Goal: Task Accomplishment & Management: Use online tool/utility

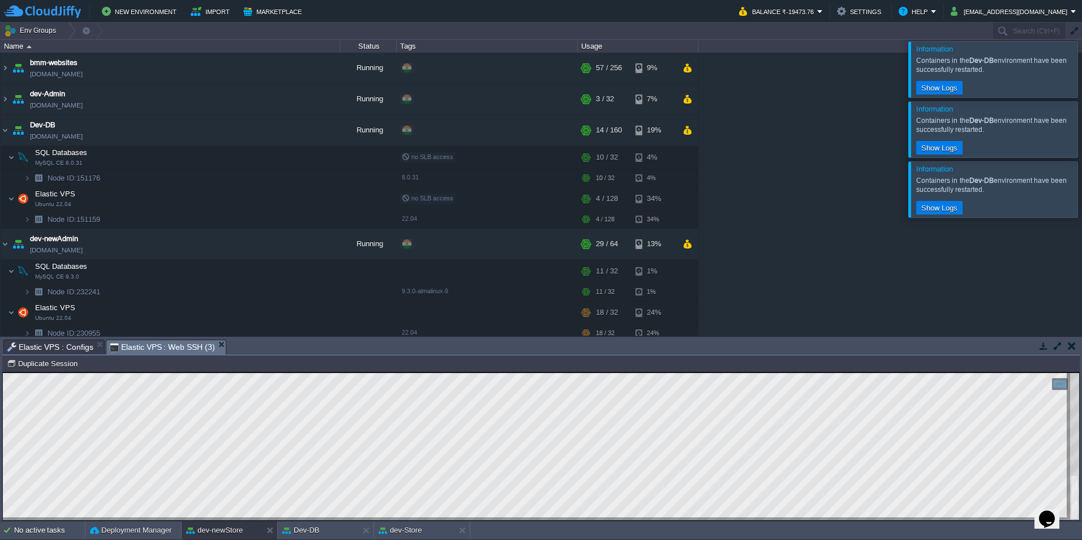
scroll to position [58, 0]
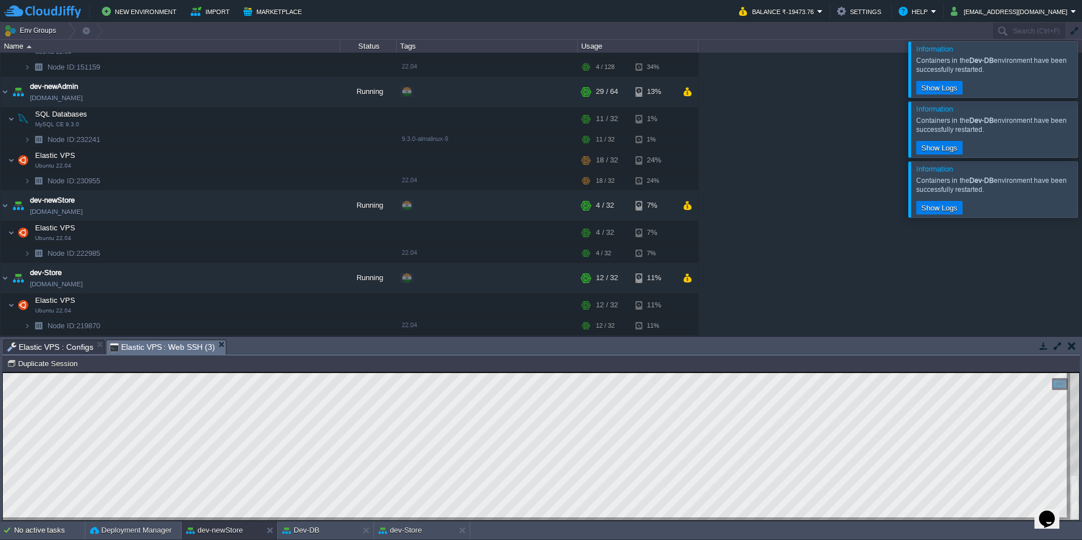
click at [1048, 511] on icon "$i18n('chat', 'chat_widget')" at bounding box center [1047, 519] width 16 height 17
click at [1048, 515] on icon "Close Chat This icon closes the chat window." at bounding box center [1045, 522] width 14 height 14
click at [41, 372] on div "Node ID: 222985 Duplicate Session" at bounding box center [541, 363] width 1078 height 16
click at [40, 362] on button "Duplicate Session" at bounding box center [44, 363] width 74 height 10
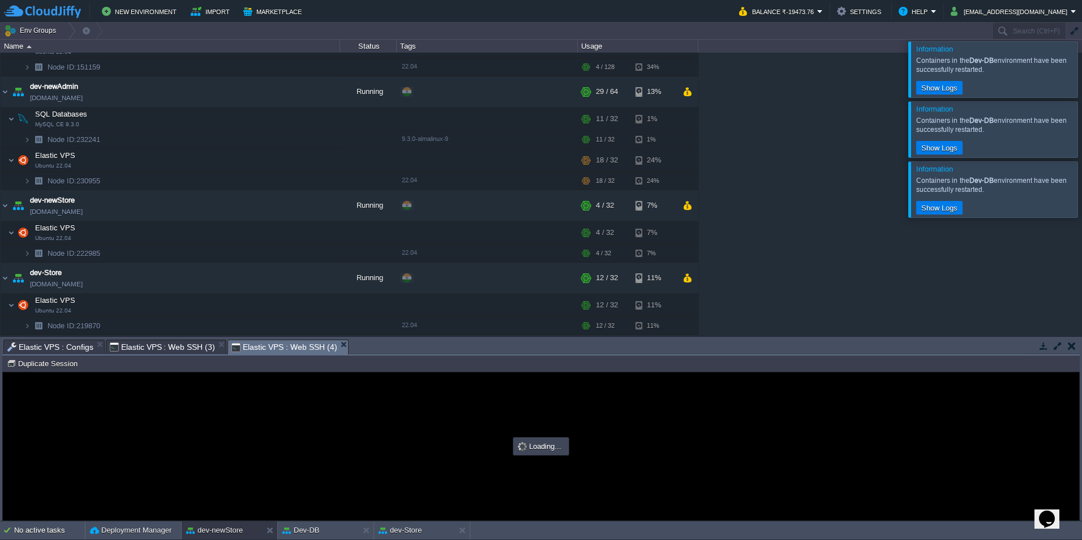
scroll to position [0, 0]
type input "#000000"
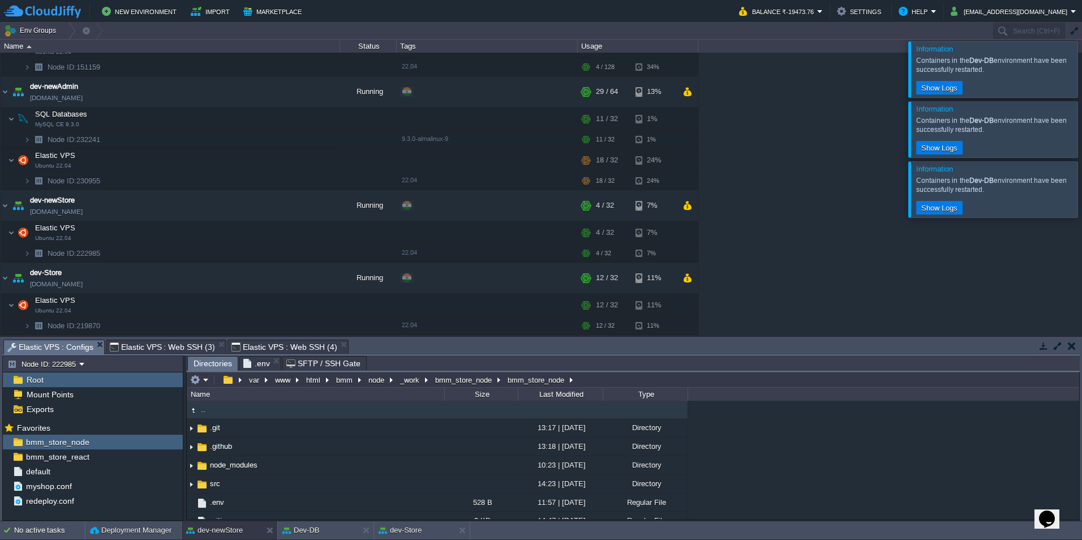
click at [52, 342] on span "Elastic VPS : Configs" at bounding box center [50, 347] width 86 height 14
click at [172, 456] on button "button" at bounding box center [167, 457] width 10 height 10
click at [187, 473] on span "Copy Path" at bounding box center [195, 472] width 35 height 8
type textarea "/var/www/html/bmm/react/_work/bmm_store_react/bmm_store_react"
click at [254, 345] on span "Elastic VPS : Web SSH (4)" at bounding box center [284, 347] width 105 height 14
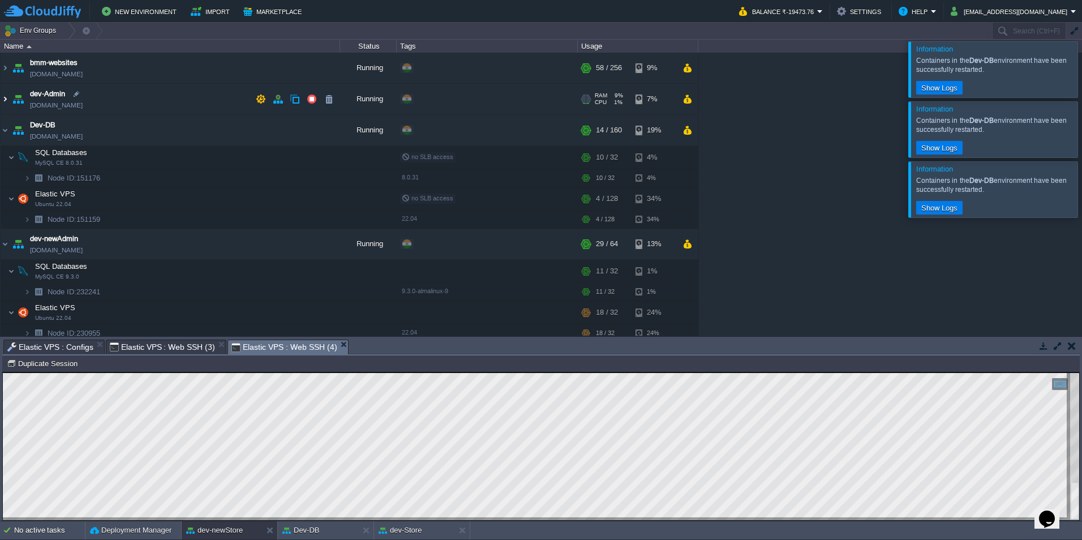
click at [7, 99] on img at bounding box center [5, 99] width 9 height 31
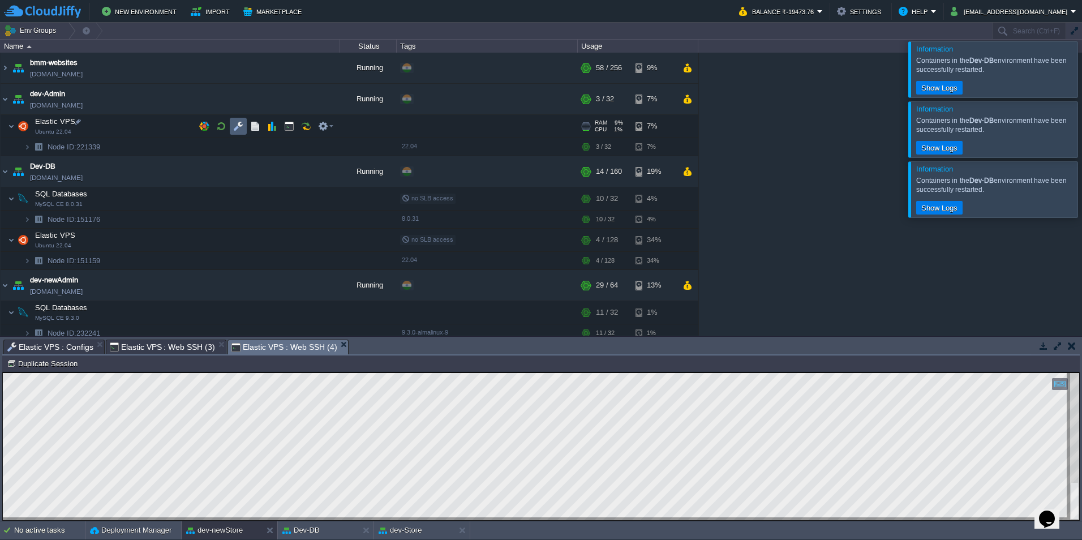
click at [241, 123] on button "button" at bounding box center [238, 126] width 10 height 10
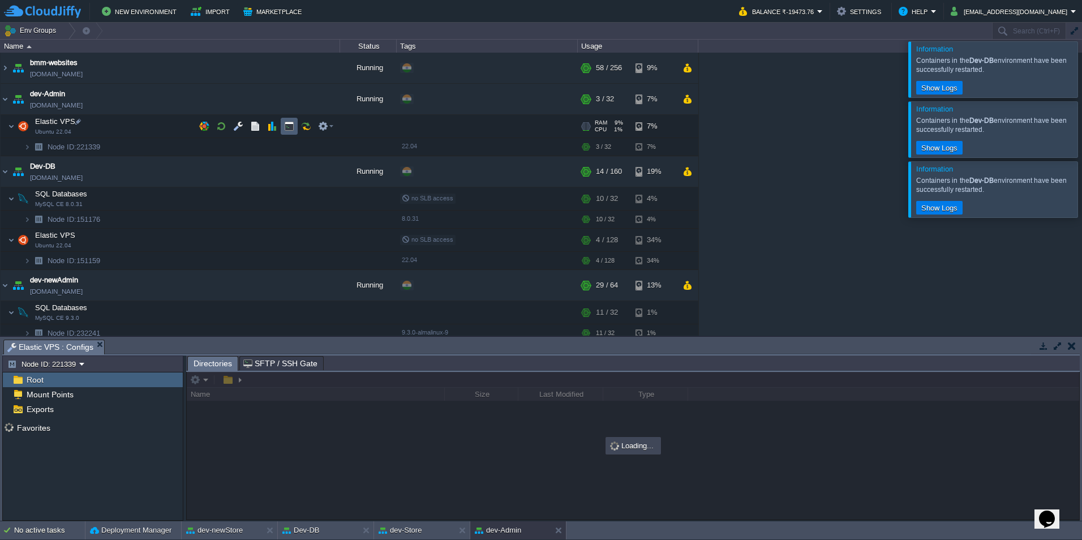
click at [294, 121] on td at bounding box center [289, 126] width 17 height 17
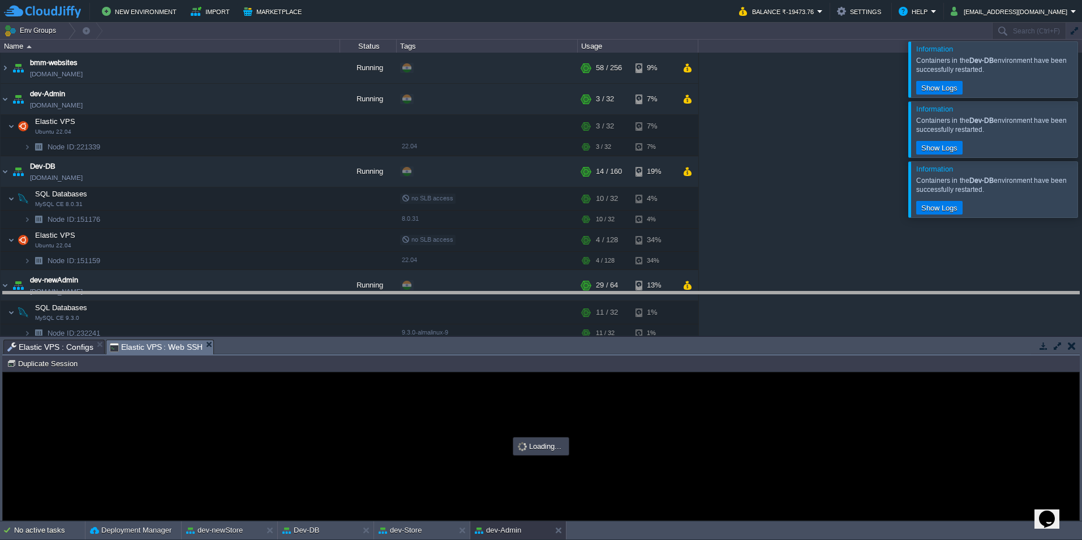
drag, startPoint x: 338, startPoint y: 345, endPoint x: 307, endPoint y: 116, distance: 231.3
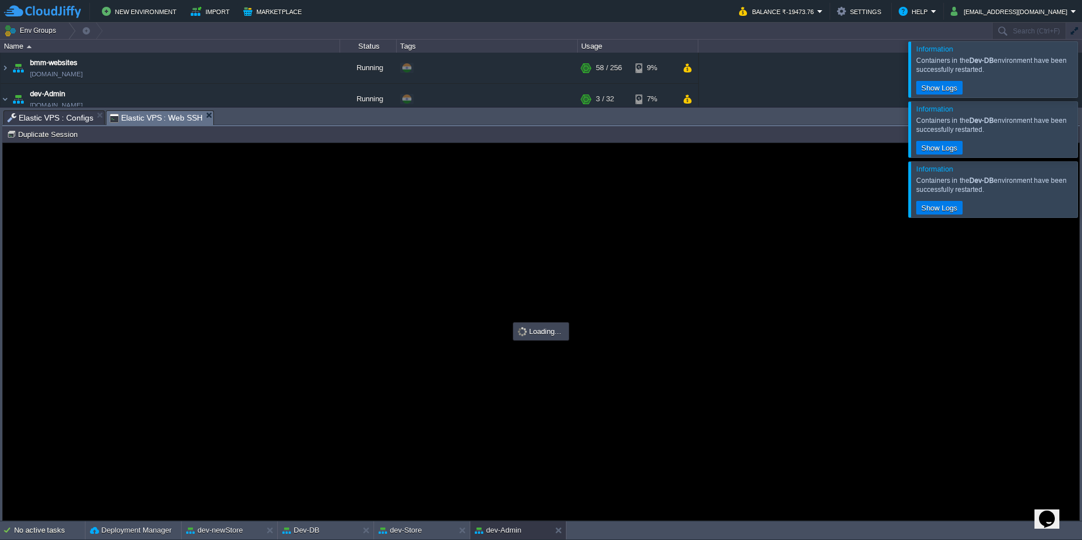
type input "#000000"
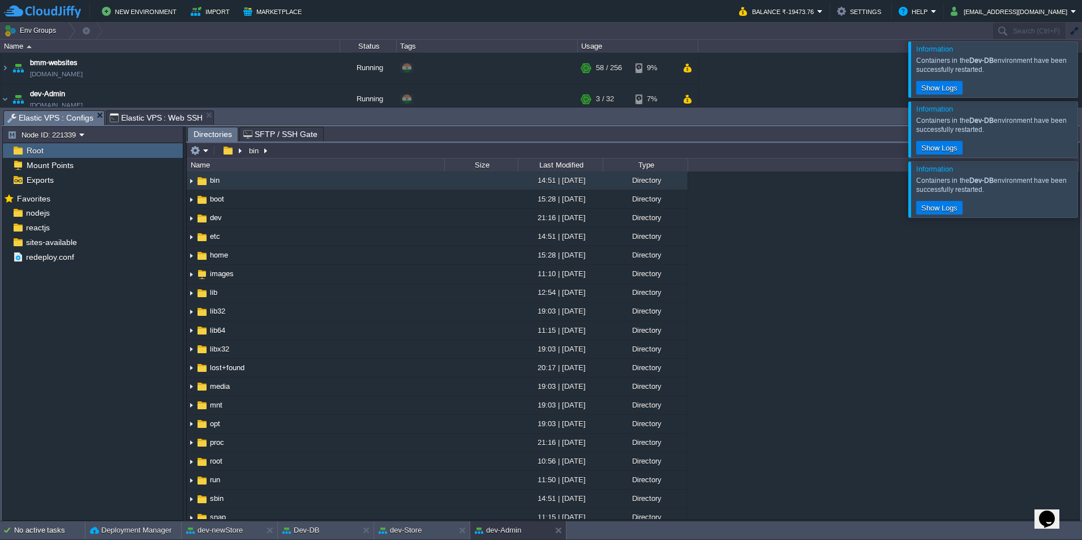
click at [42, 119] on span "Elastic VPS : Configs" at bounding box center [50, 118] width 86 height 14
click at [80, 228] on div "reactjs" at bounding box center [93, 227] width 180 height 15
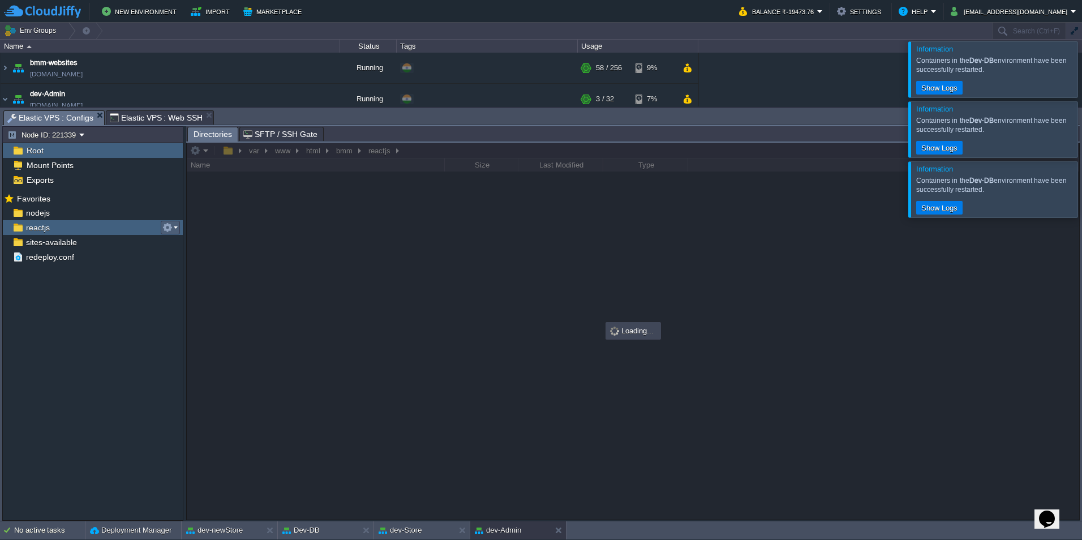
click at [177, 229] on em at bounding box center [169, 227] width 15 height 10
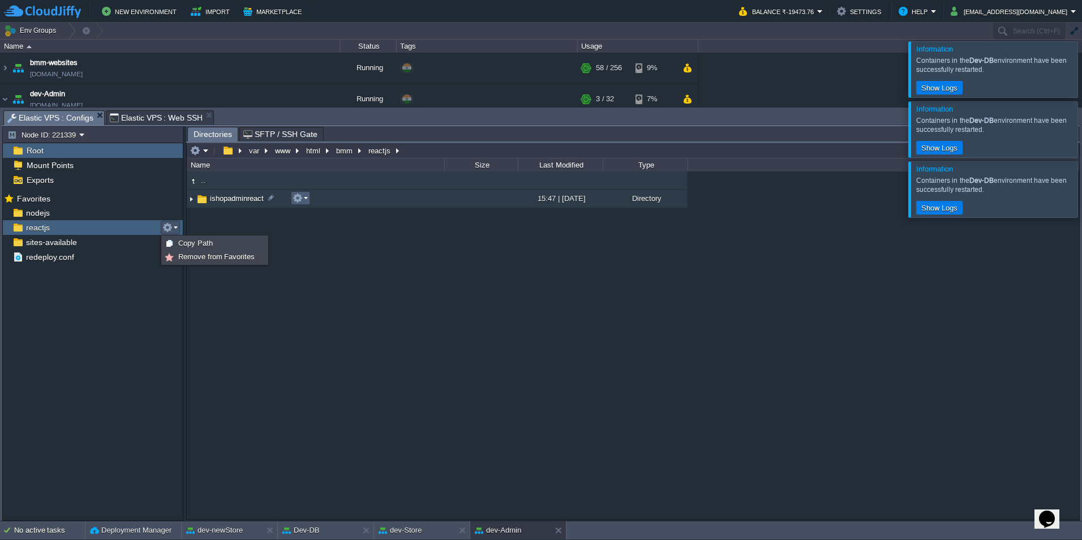
click at [300, 196] on button "button" at bounding box center [298, 198] width 10 height 10
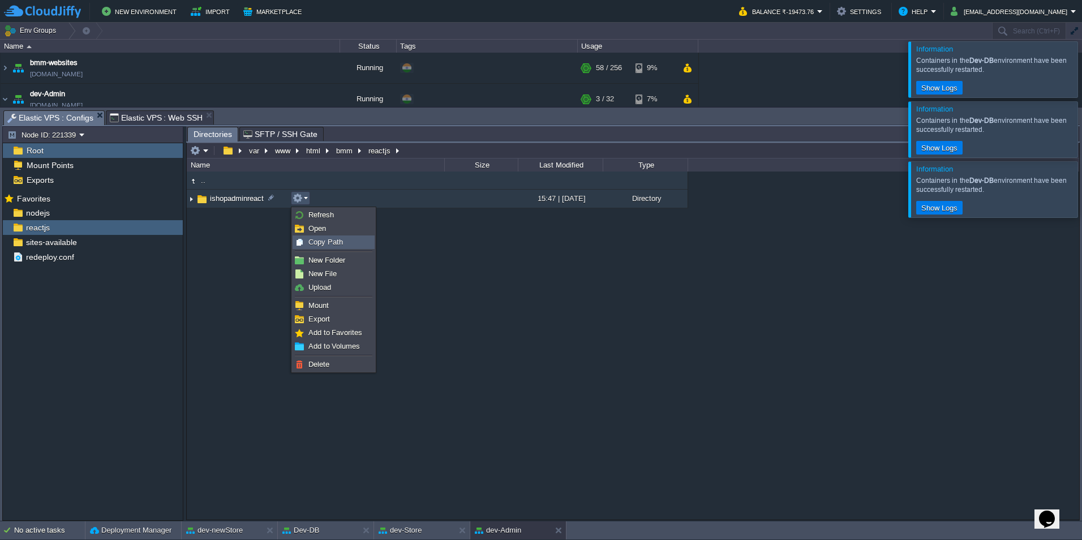
click at [314, 241] on span "Copy Path" at bounding box center [325, 242] width 35 height 8
type textarea "/var/www/html/bmm/reactjs/ishopadminreact"
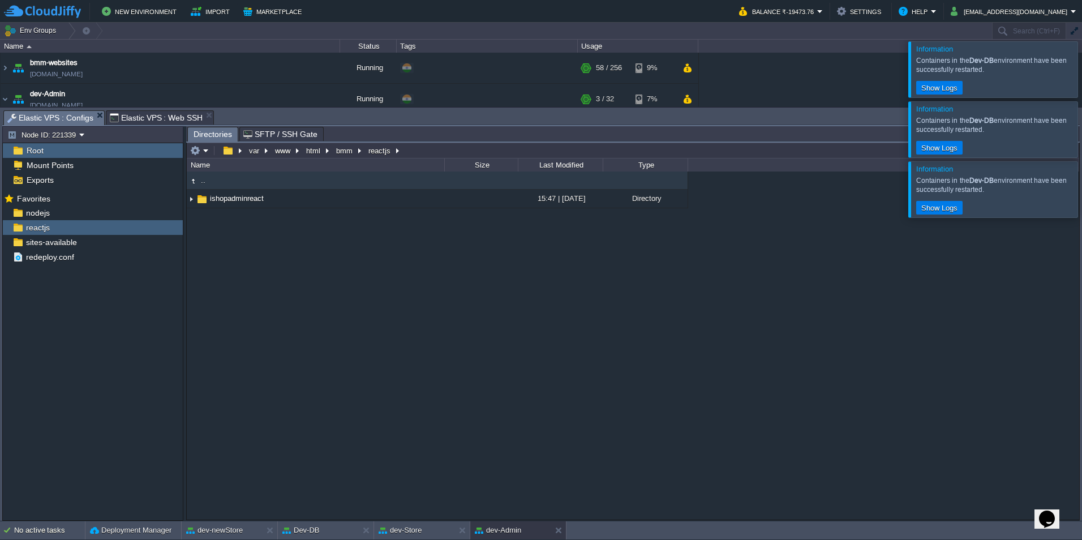
click at [149, 116] on span "Elastic VPS : Web SSH" at bounding box center [156, 118] width 93 height 14
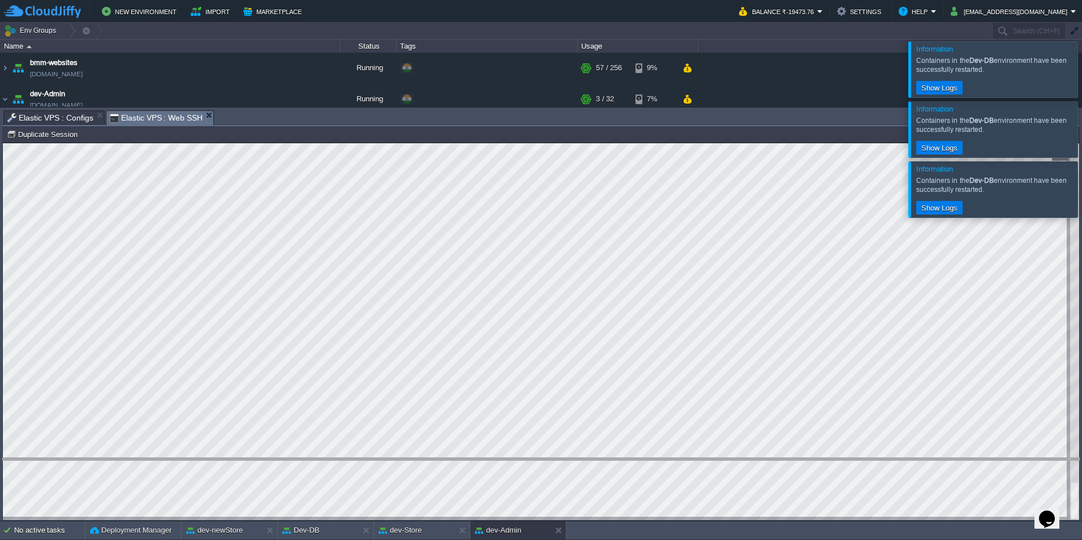
drag, startPoint x: 429, startPoint y: 116, endPoint x: 454, endPoint y: 454, distance: 338.8
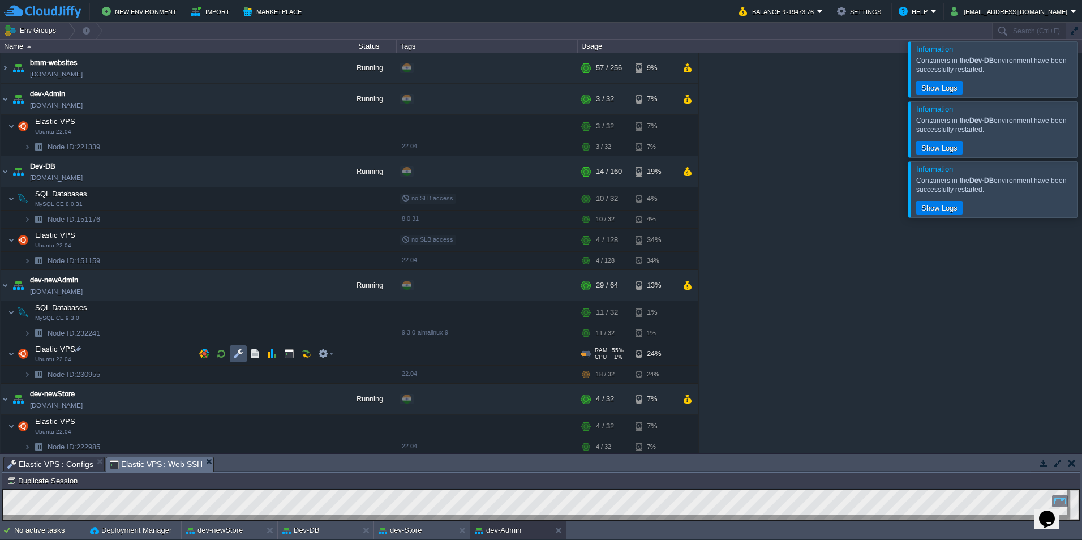
click at [240, 355] on button "button" at bounding box center [238, 354] width 10 height 10
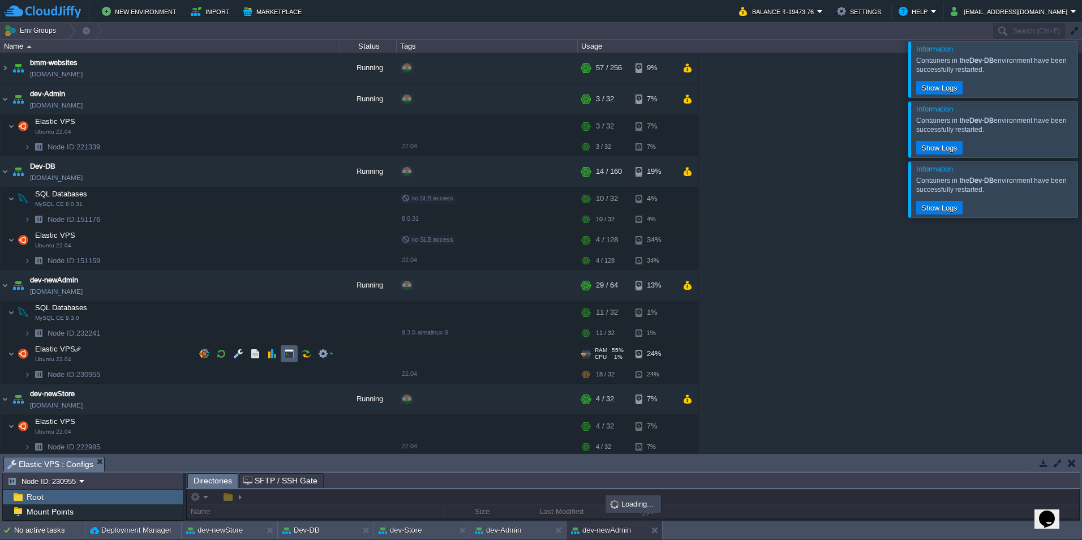
click at [289, 360] on td at bounding box center [289, 353] width 17 height 17
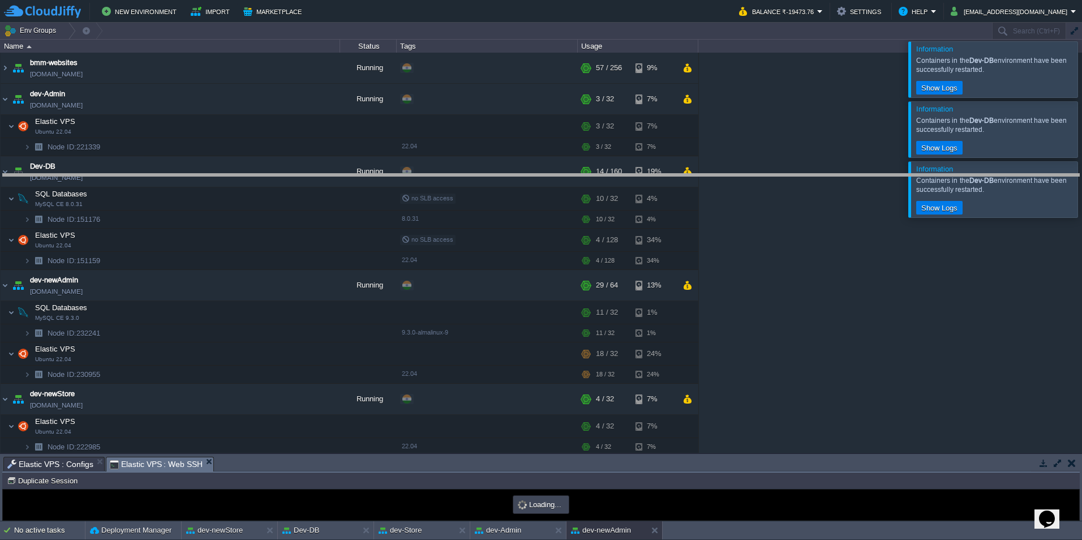
type input "#000000"
drag, startPoint x: 344, startPoint y: 466, endPoint x: 371, endPoint y: 183, distance: 284.3
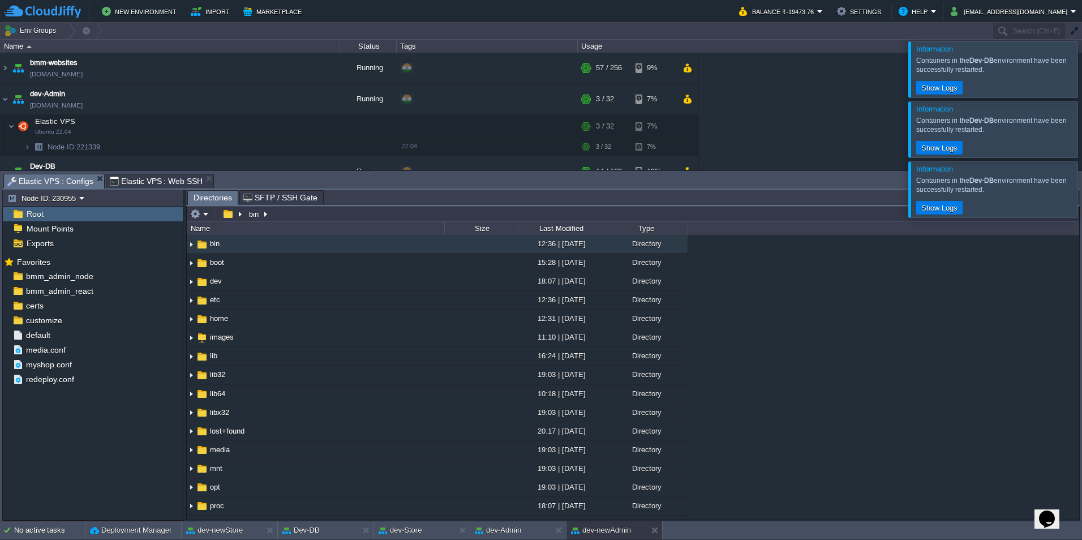
click at [75, 180] on span "Elastic VPS : Configs" at bounding box center [50, 181] width 86 height 14
click at [169, 289] on button "button" at bounding box center [167, 291] width 10 height 10
click at [182, 306] on span "Copy Path" at bounding box center [195, 306] width 35 height 8
type textarea "/var/www/html/bmm/admin-react/_work/bmm_admin_react/bmm_admin_react"
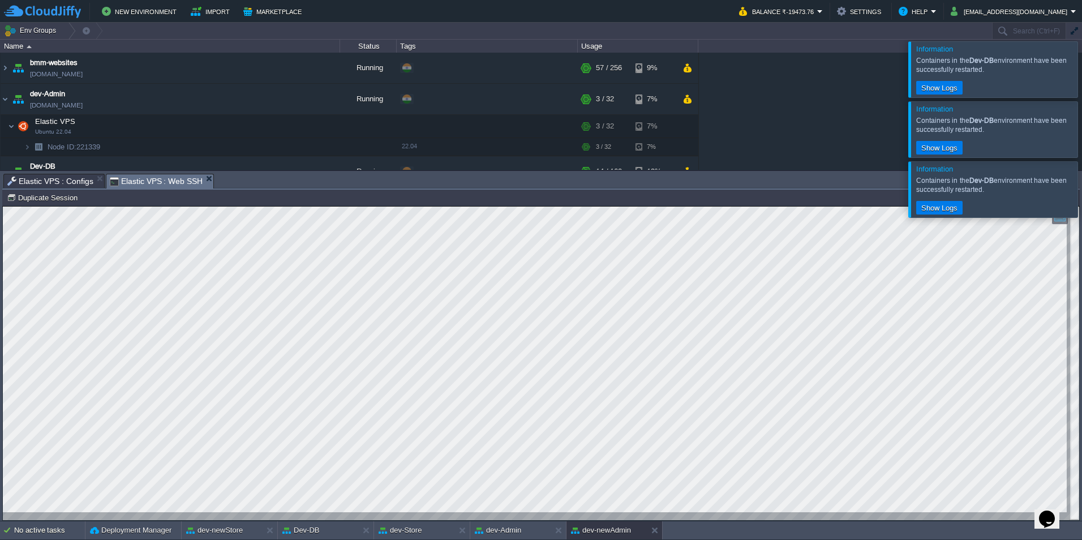
click at [156, 175] on span "Elastic VPS : Web SSH" at bounding box center [156, 181] width 93 height 14
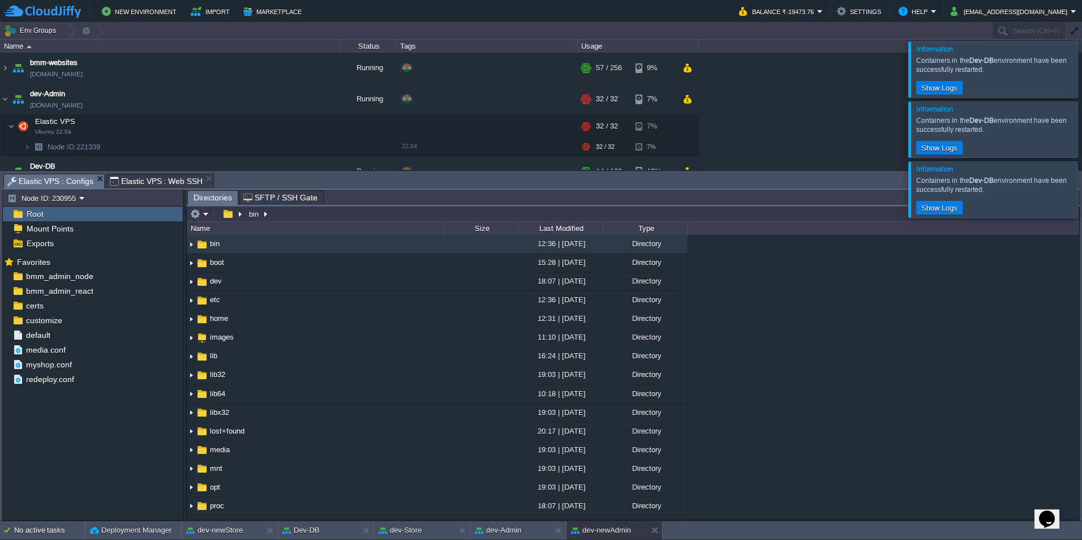
click at [65, 177] on span "Elastic VPS : Configs" at bounding box center [50, 181] width 86 height 14
click at [168, 288] on button "button" at bounding box center [167, 291] width 10 height 10
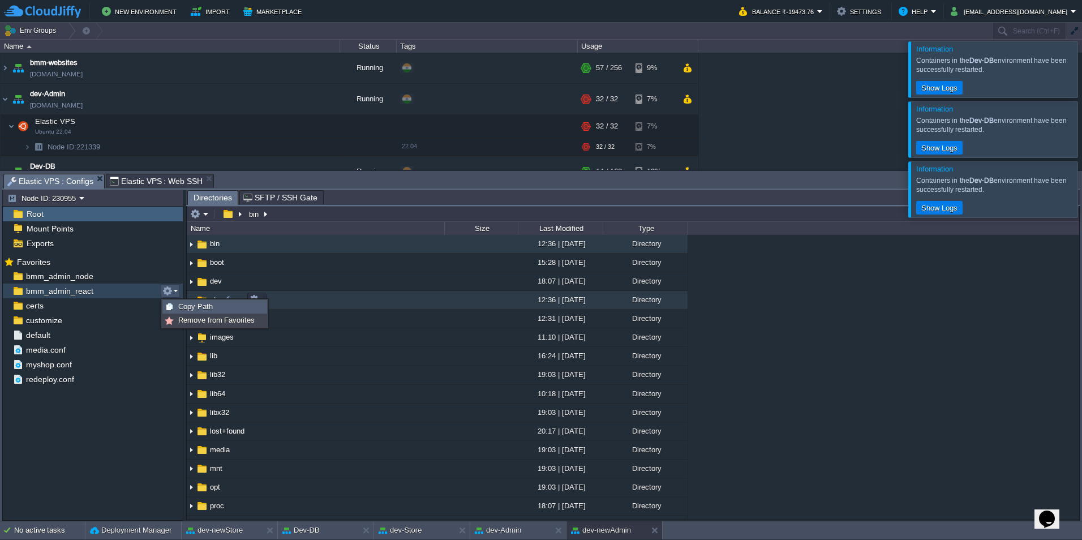
click at [191, 304] on span "Copy Path" at bounding box center [195, 306] width 35 height 8
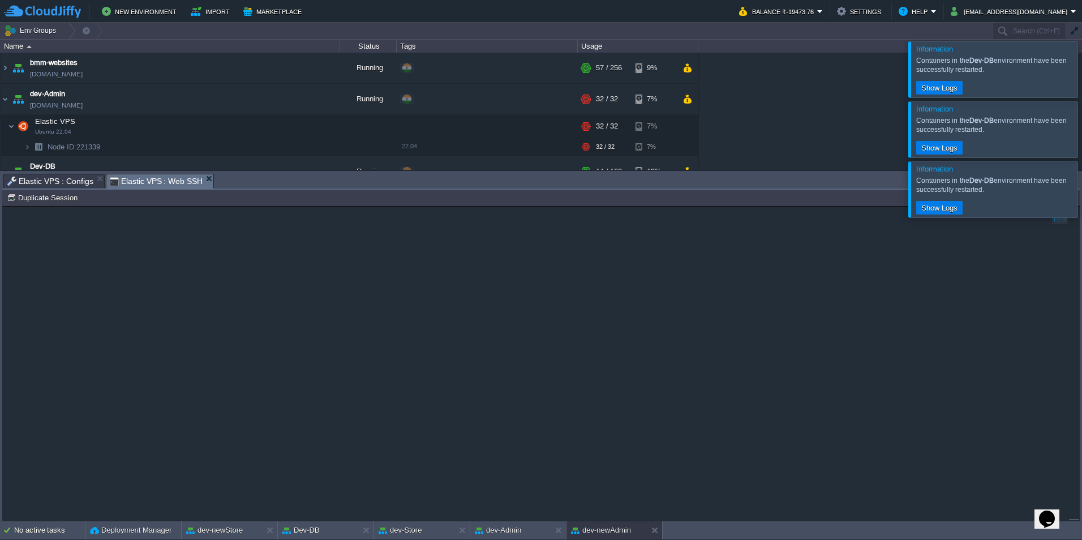
click at [161, 178] on span "Elastic VPS : Web SSH" at bounding box center [156, 181] width 93 height 14
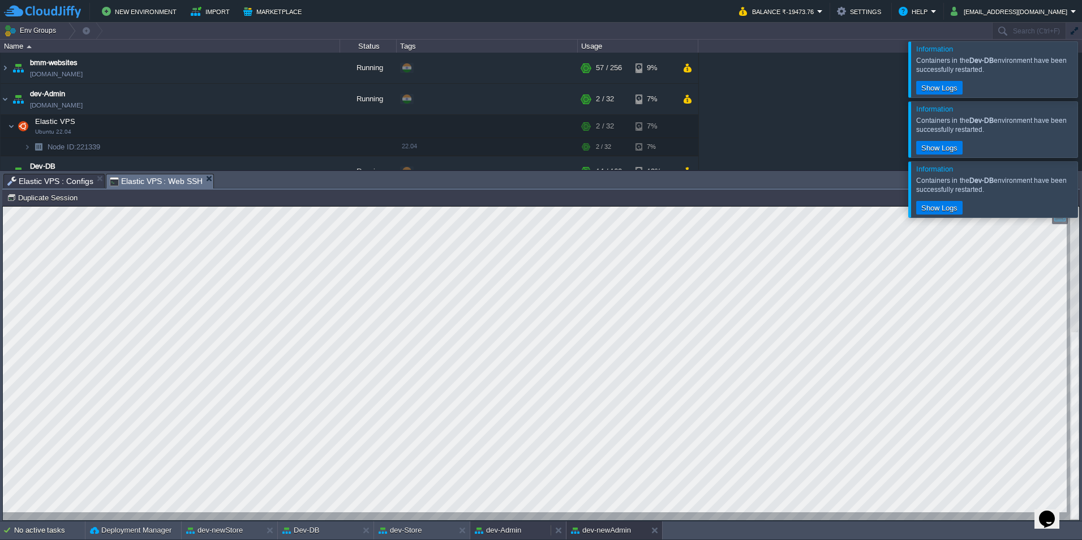
click at [495, 530] on button "dev-Admin" at bounding box center [498, 530] width 46 height 11
